Goal: Task Accomplishment & Management: Manage account settings

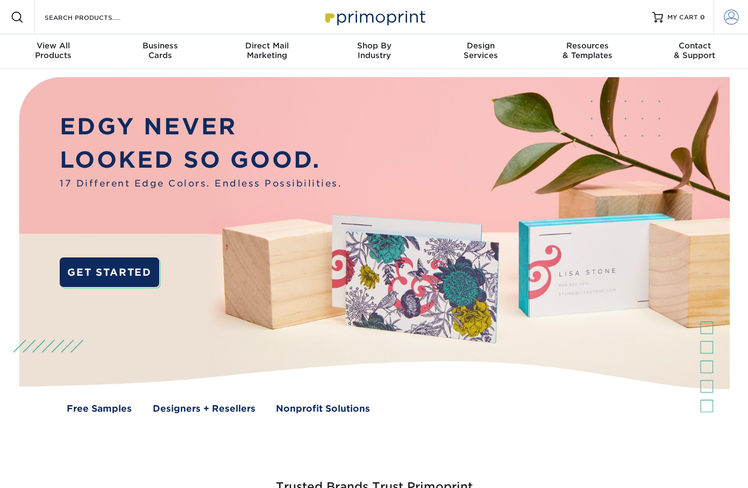
type input "[EMAIL_ADDRESS][DOMAIN_NAME]"
click at [722, 17] on link "Account" at bounding box center [730, 17] width 34 height 34
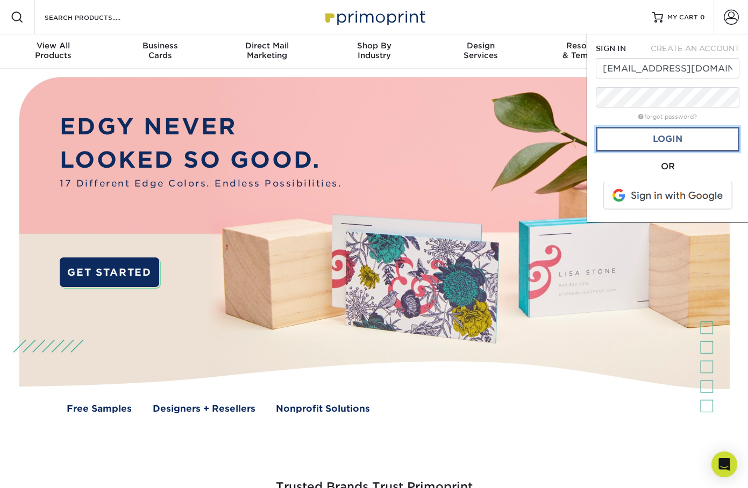
click at [667, 139] on link "Login" at bounding box center [668, 139] width 144 height 25
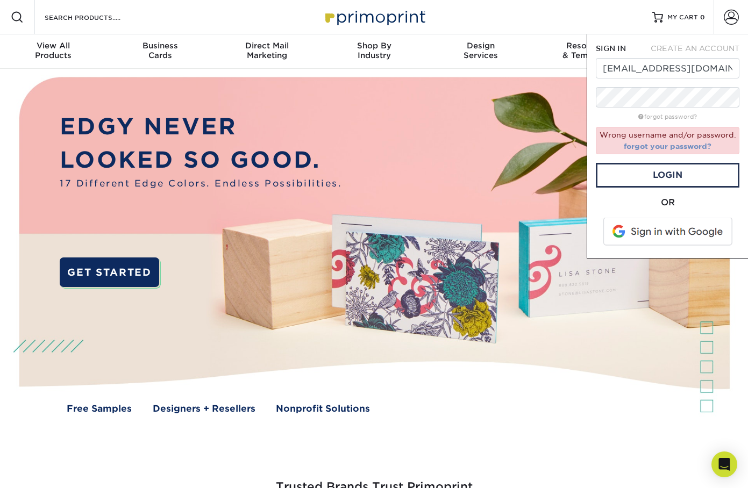
click at [666, 145] on link "forgot your password?" at bounding box center [668, 146] width 88 height 9
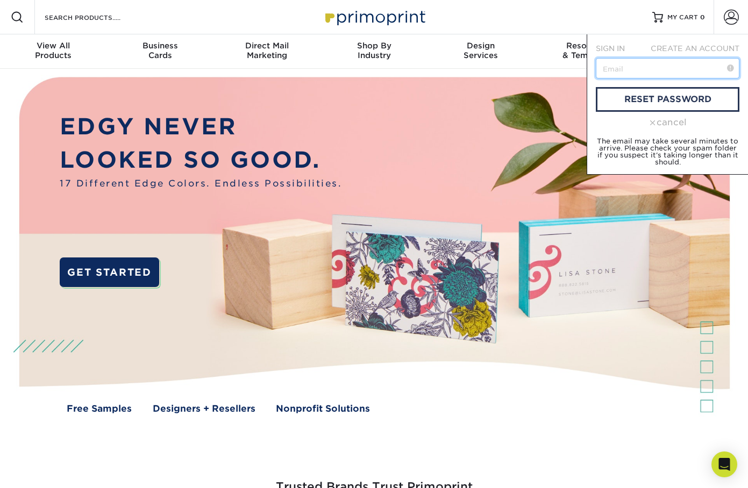
click at [653, 63] on input "text" at bounding box center [668, 68] width 144 height 20
type input "[EMAIL_ADDRESS][DOMAIN_NAME]"
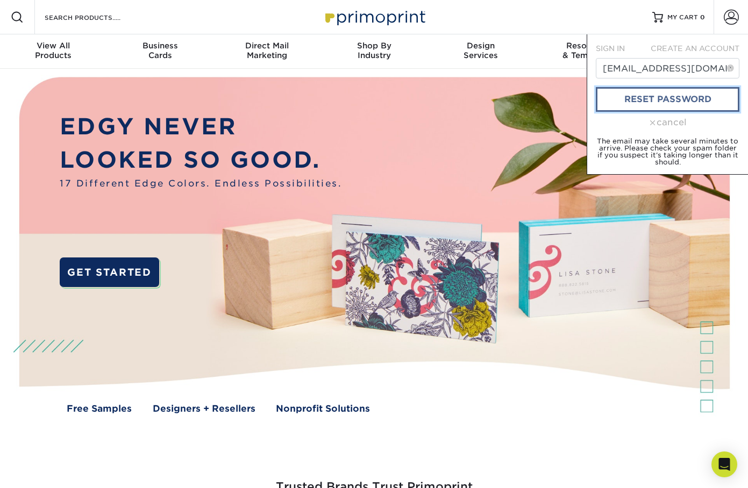
click at [675, 94] on link "reset password" at bounding box center [668, 99] width 144 height 25
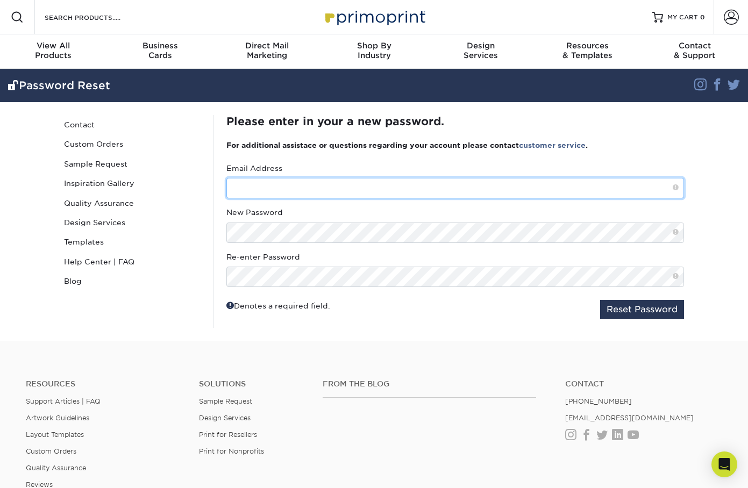
click at [296, 184] on input "text" at bounding box center [454, 188] width 457 height 20
type input "[EMAIL_ADDRESS][DOMAIN_NAME]"
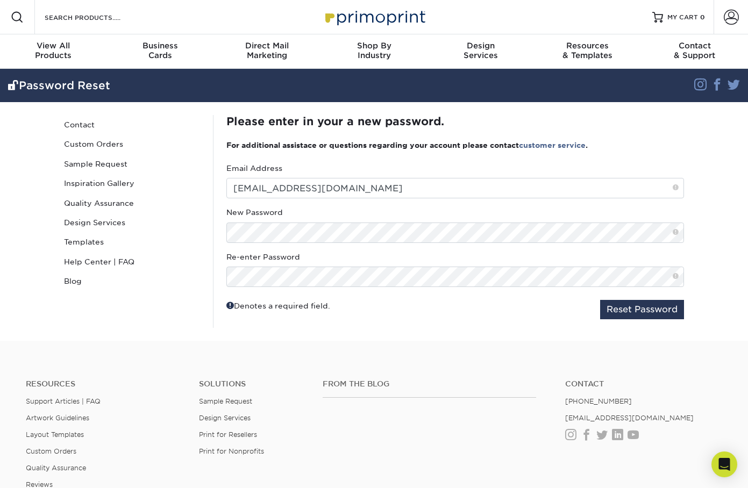
click at [676, 235] on span at bounding box center [675, 232] width 6 height 9
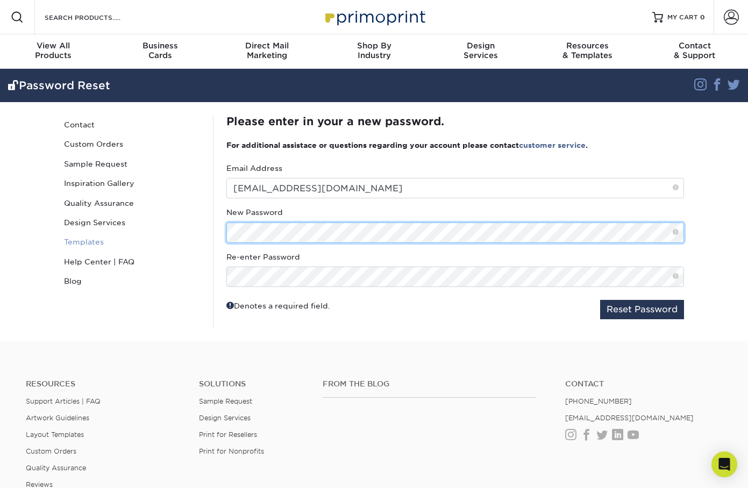
click at [166, 233] on div "Password Reset Contact Custom Orders Sample Request Inspiration Gallery Quality…" at bounding box center [374, 221] width 645 height 239
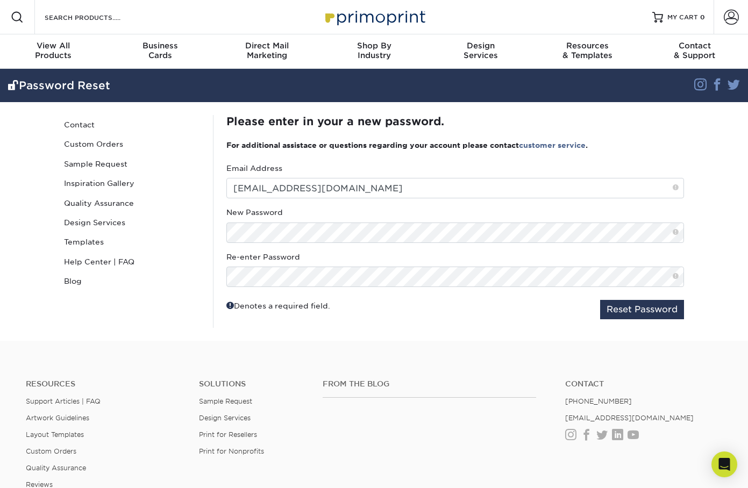
click at [484, 319] on div "Denotes a required field. Reset Password" at bounding box center [454, 309] width 457 height 19
click at [617, 310] on button "Reset Password" at bounding box center [642, 309] width 84 height 19
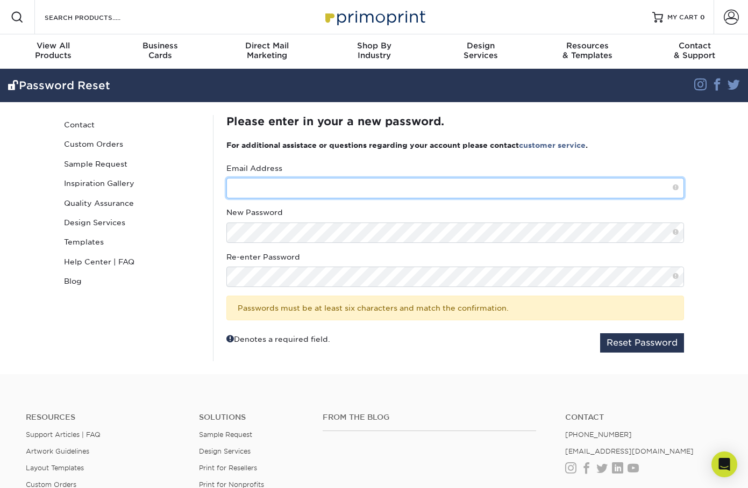
click at [315, 184] on input "text" at bounding box center [454, 188] width 457 height 20
type input "info@milbesoscostarica.com"
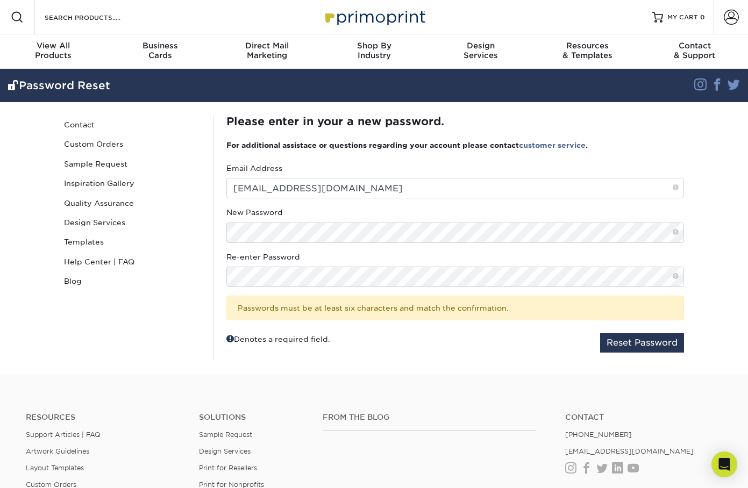
click at [499, 349] on div "Denotes a required field. Reset Password" at bounding box center [454, 342] width 457 height 19
click at [625, 345] on button "Reset Password" at bounding box center [642, 342] width 84 height 19
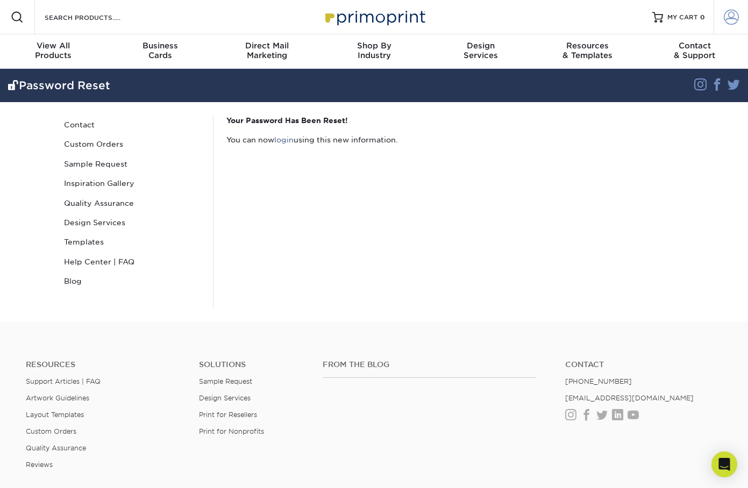
type input "[EMAIL_ADDRESS][DOMAIN_NAME]"
click at [732, 13] on span at bounding box center [731, 17] width 15 height 15
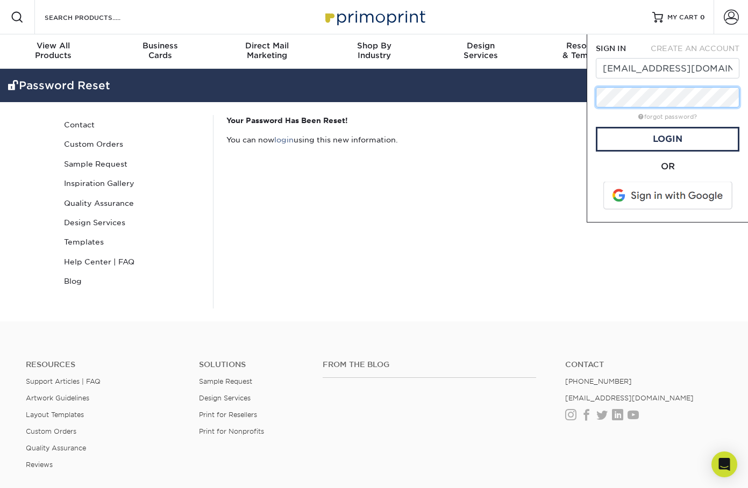
click at [581, 96] on div "Resources Menu Search Products Account SIGN IN CREATE AN ACCOUNT info@milbesosc…" at bounding box center [374, 160] width 748 height 321
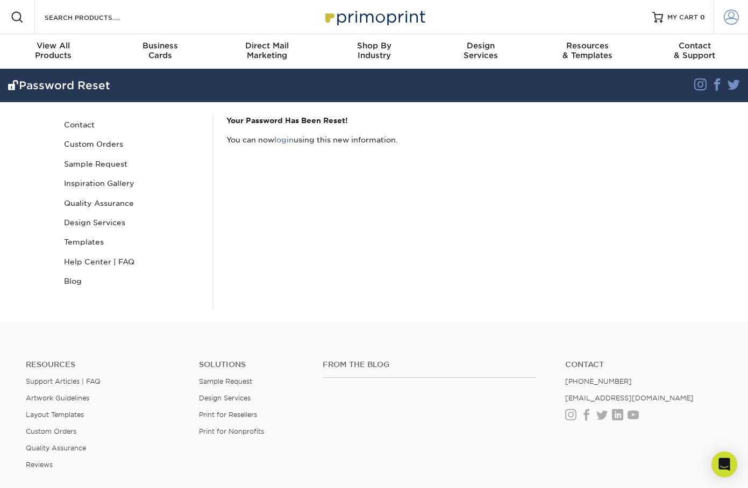
click at [736, 10] on span at bounding box center [731, 17] width 15 height 15
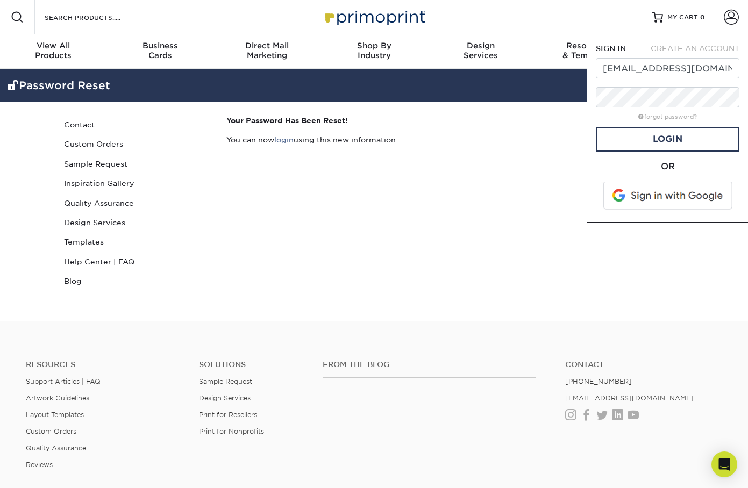
click at [597, 84] on form "SIGN IN CREATE AN ACCOUNT info@milbesoscostarica.com forgot password? All field…" at bounding box center [668, 128] width 144 height 170
click at [638, 140] on link "Login" at bounding box center [668, 139] width 144 height 25
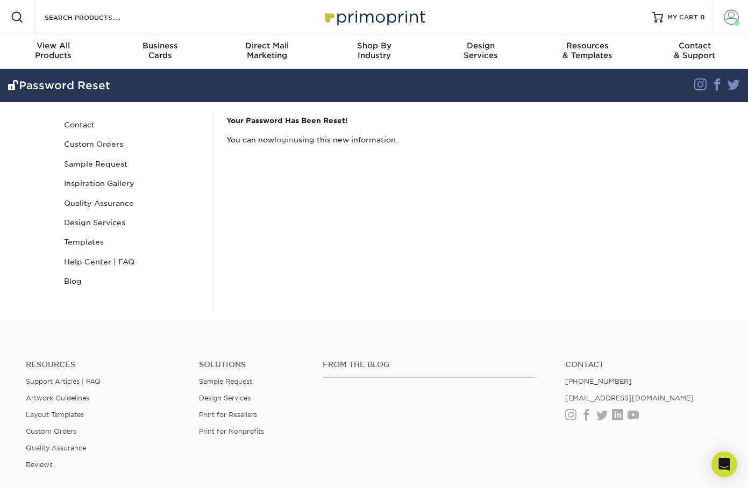
click at [726, 14] on span at bounding box center [731, 17] width 15 height 15
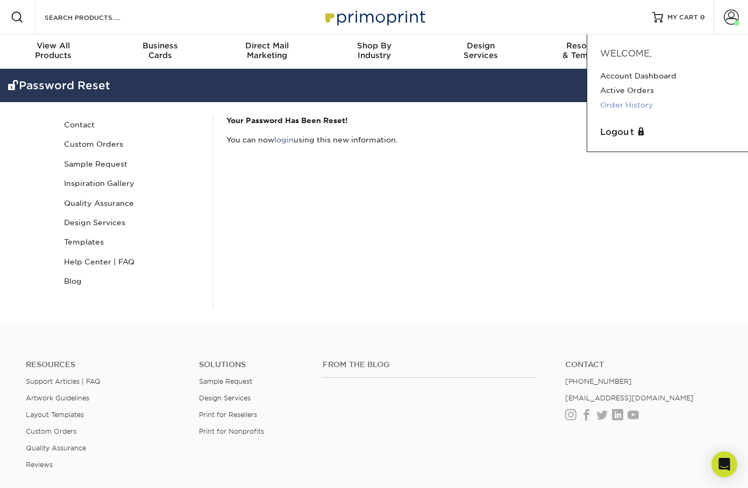
click at [625, 105] on link "Order History" at bounding box center [667, 105] width 135 height 15
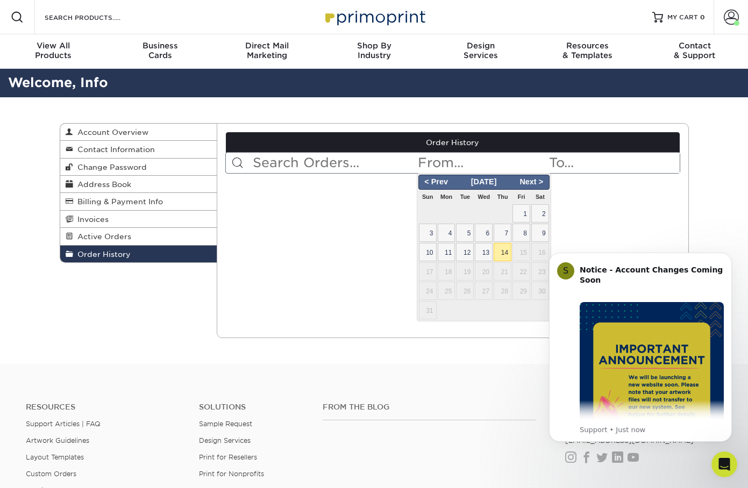
click at [464, 166] on input "text" at bounding box center [482, 163] width 131 height 20
click at [437, 182] on span "< Prev" at bounding box center [436, 182] width 33 height 12
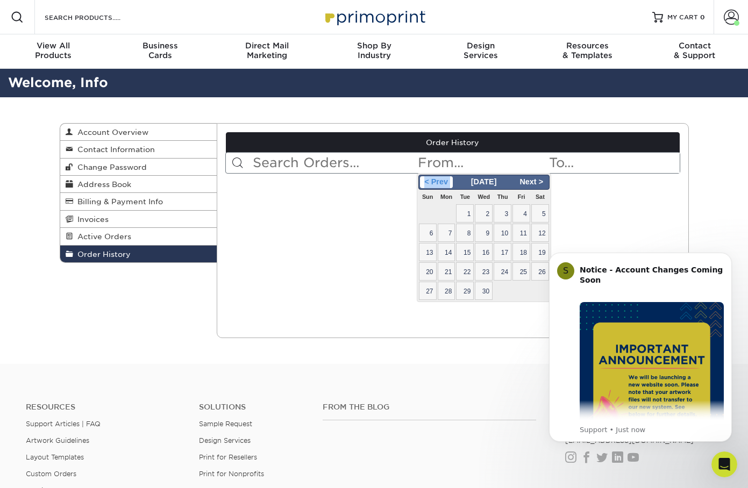
click at [437, 182] on span "< Prev" at bounding box center [436, 182] width 33 height 12
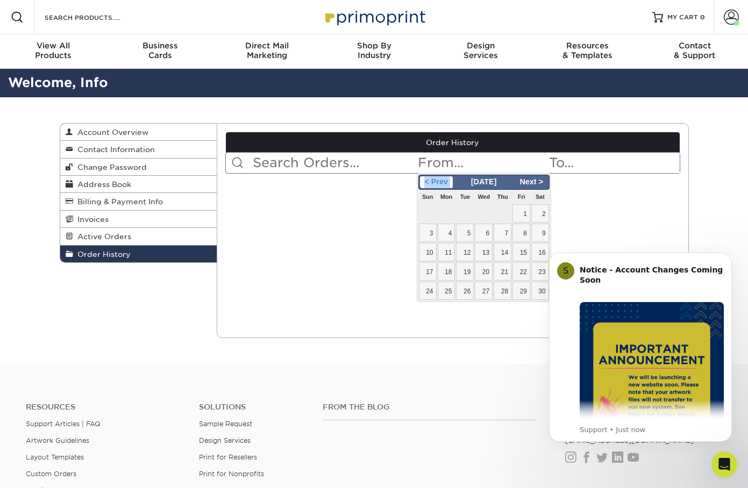
click at [437, 182] on span "< Prev" at bounding box center [436, 182] width 33 height 12
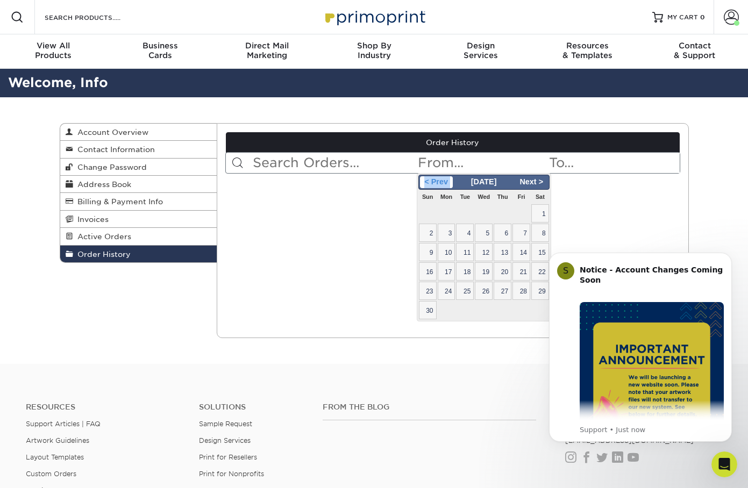
click at [437, 182] on span "< Prev" at bounding box center [436, 182] width 33 height 12
click at [104, 205] on span "Billing & Payment Info" at bounding box center [118, 201] width 90 height 9
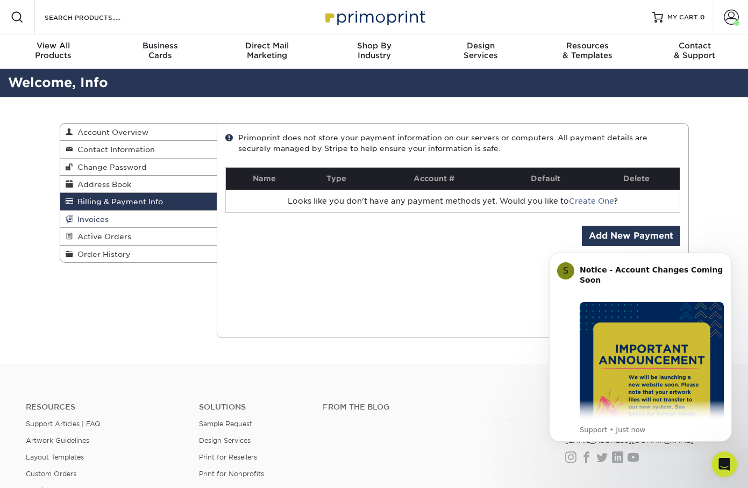
click at [104, 217] on span "Invoices" at bounding box center [90, 219] width 35 height 9
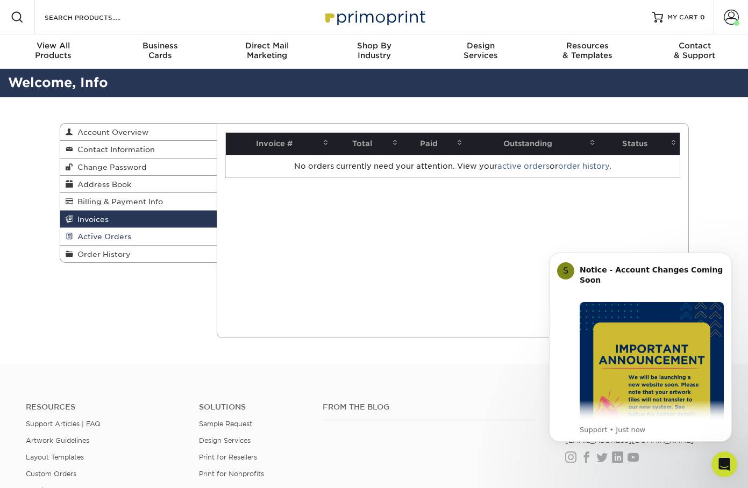
click at [103, 236] on span "Active Orders" at bounding box center [102, 236] width 58 height 9
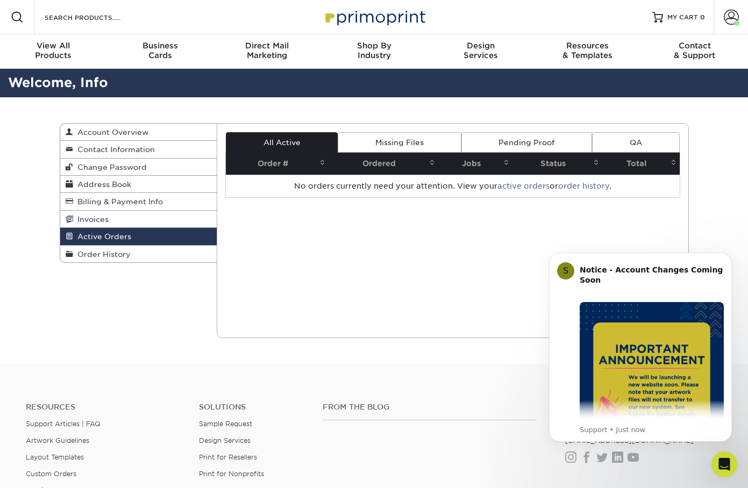
click at [148, 221] on link "Invoices" at bounding box center [138, 219] width 157 height 17
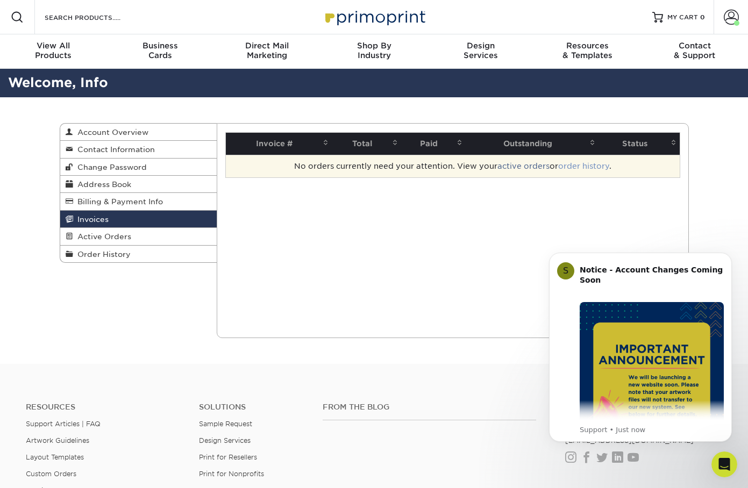
click at [582, 166] on link "order history" at bounding box center [583, 166] width 51 height 9
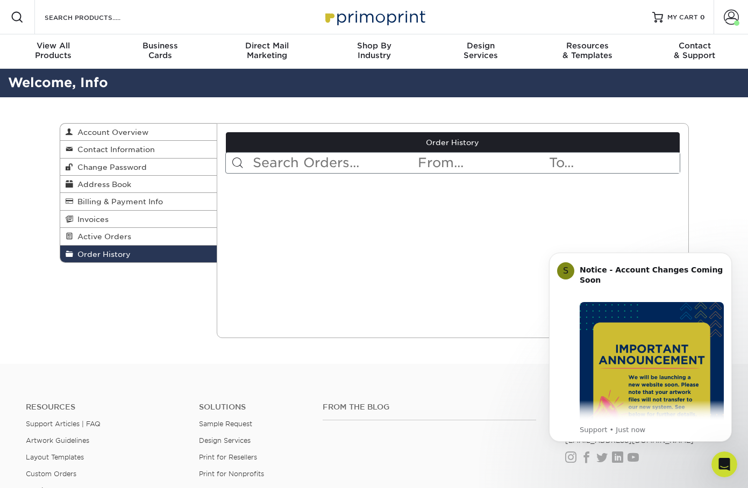
click at [407, 163] on input "text" at bounding box center [334, 163] width 165 height 20
click at [345, 166] on input "text" at bounding box center [334, 163] width 165 height 20
click at [433, 164] on input "text" at bounding box center [482, 163] width 131 height 20
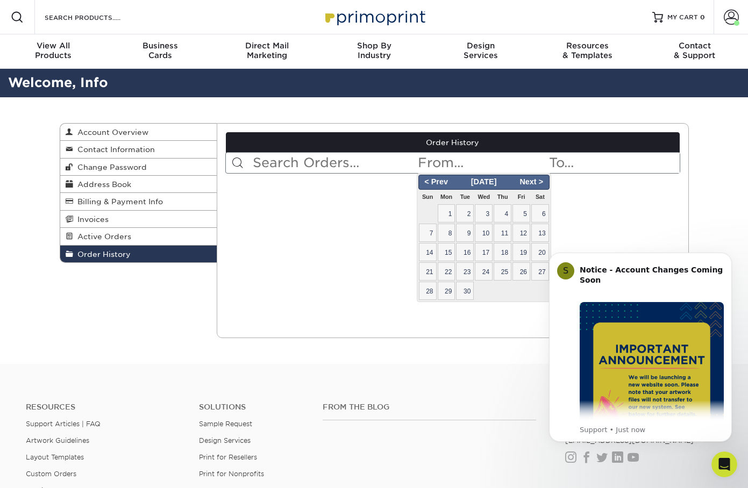
click at [360, 188] on div "Current Orders 0 Active 0 Missing Files" at bounding box center [453, 230] width 472 height 215
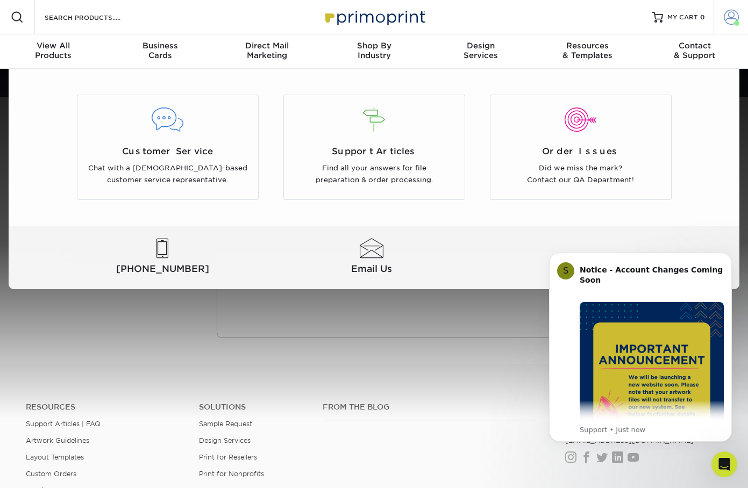
click at [734, 10] on span at bounding box center [731, 17] width 15 height 15
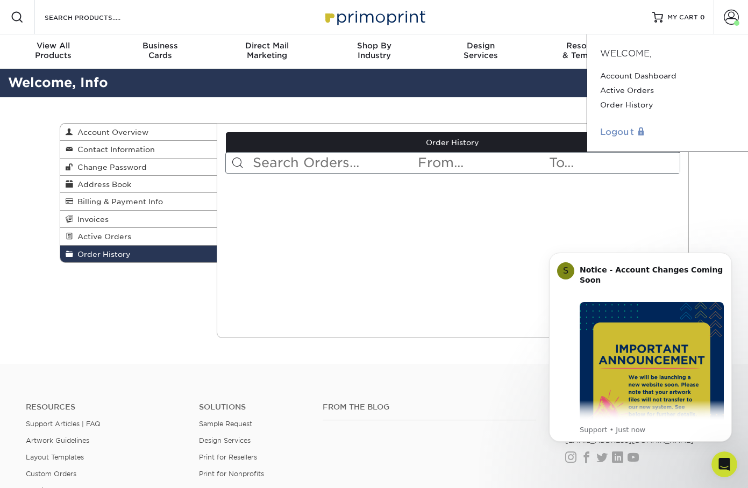
click at [634, 132] on link "Logout" at bounding box center [667, 132] width 135 height 13
